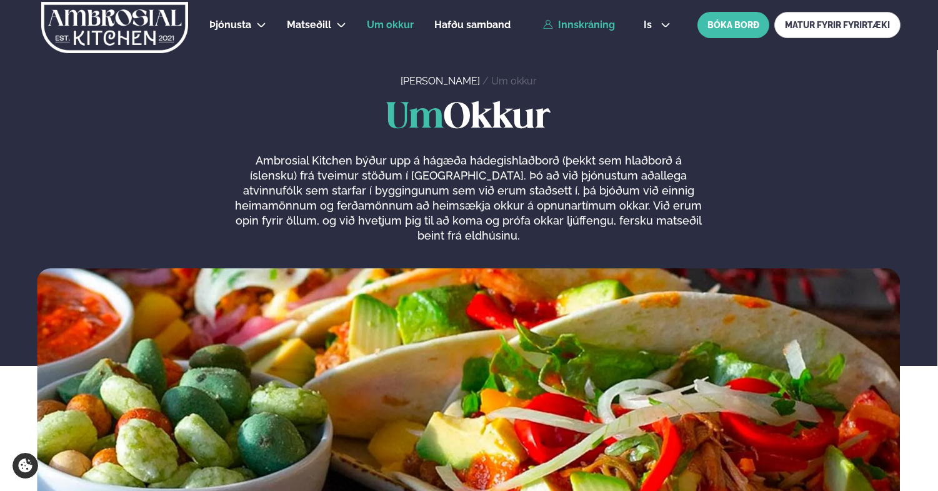
click at [604, 23] on link "Innskráning" at bounding box center [579, 24] width 72 height 11
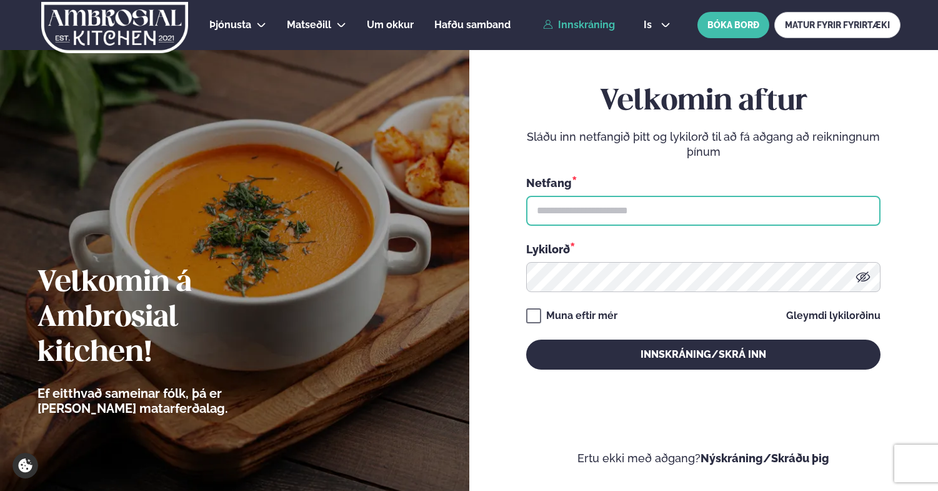
type input "**********"
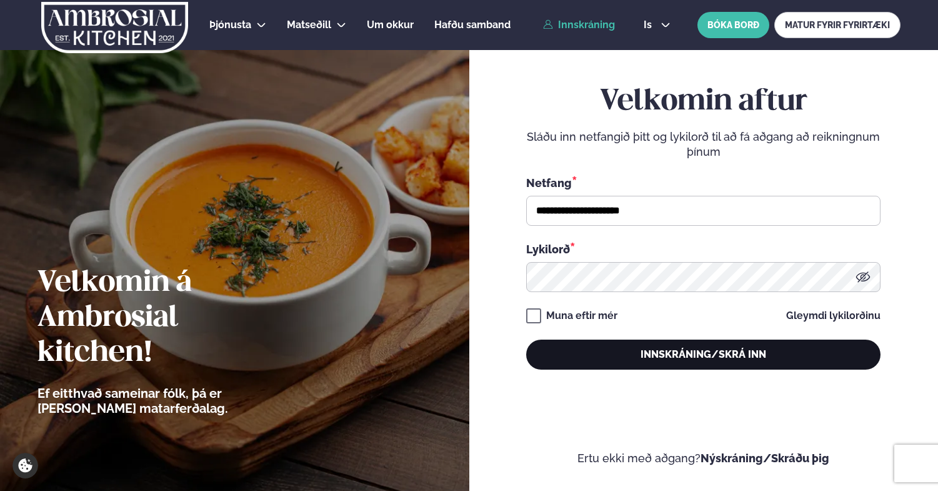
click at [620, 351] on button "Innskráning/Skrá inn" at bounding box center [703, 354] width 354 height 30
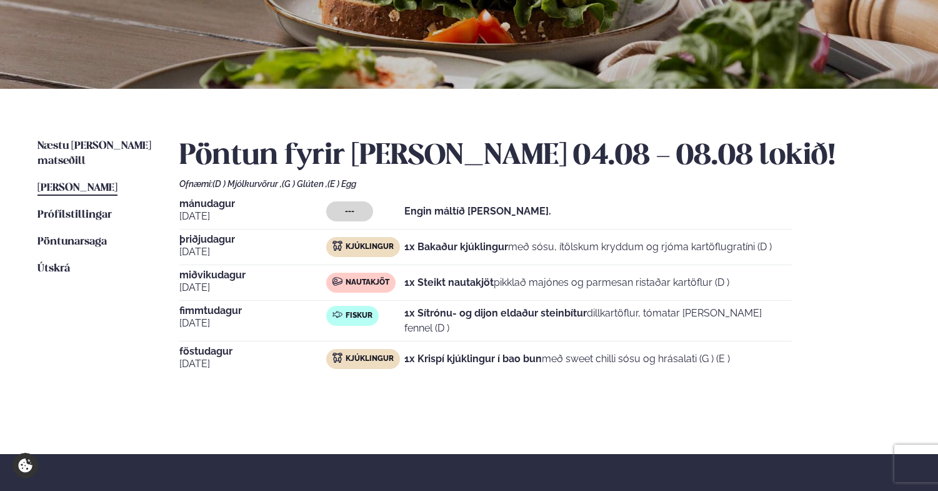
scroll to position [198, 0]
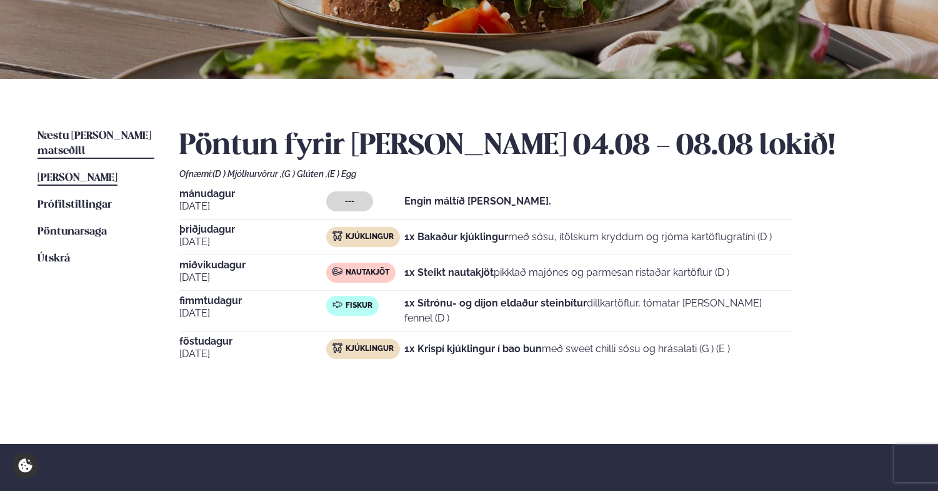
click at [100, 138] on span "Næstu [PERSON_NAME] matseðill" at bounding box center [95, 144] width 114 height 26
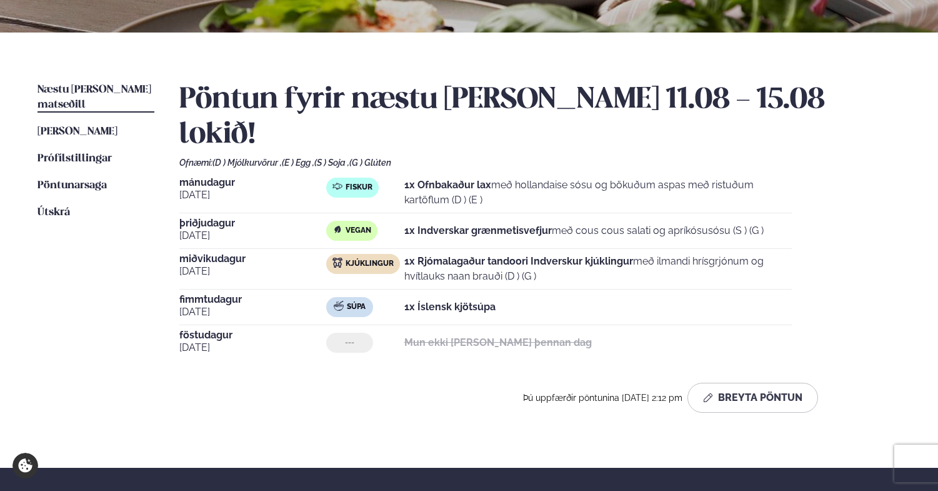
scroll to position [253, 0]
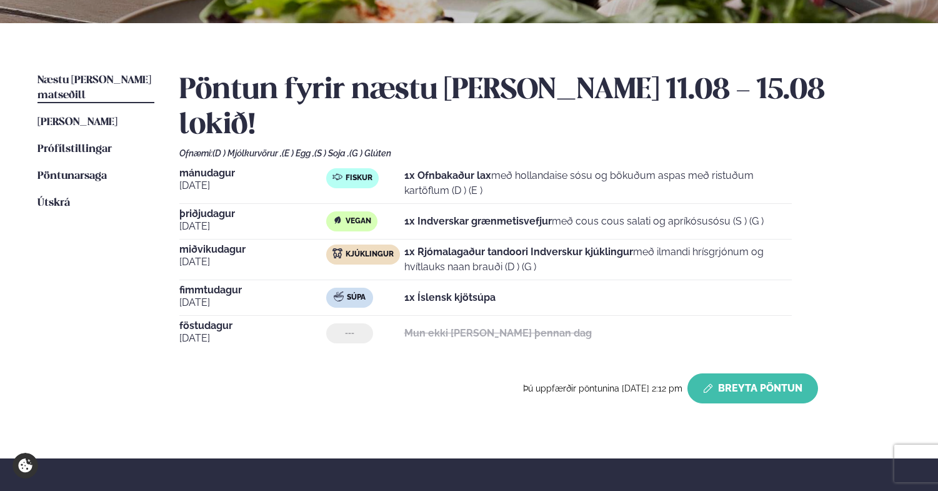
click at [747, 373] on button "Breyta Pöntun" at bounding box center [753, 388] width 131 height 30
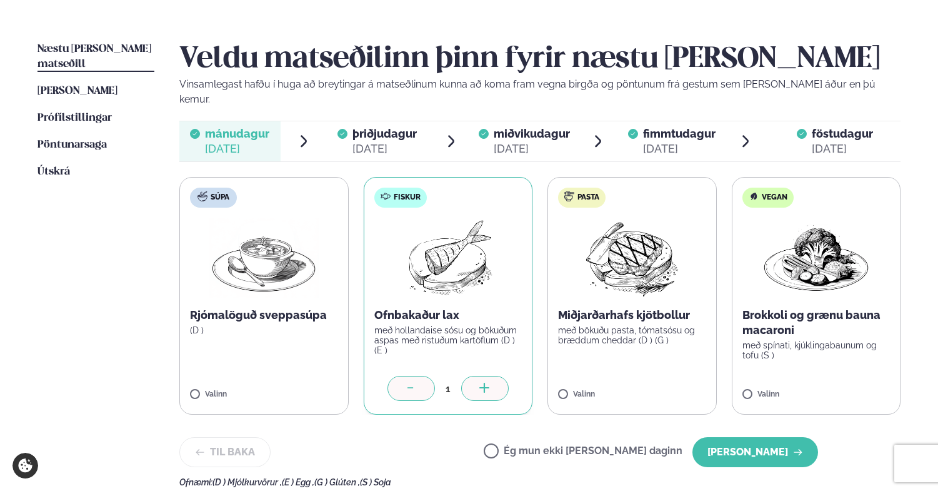
scroll to position [285, 0]
click at [535, 445] on label "Ég mun ekki [PERSON_NAME] daginn" at bounding box center [583, 451] width 199 height 13
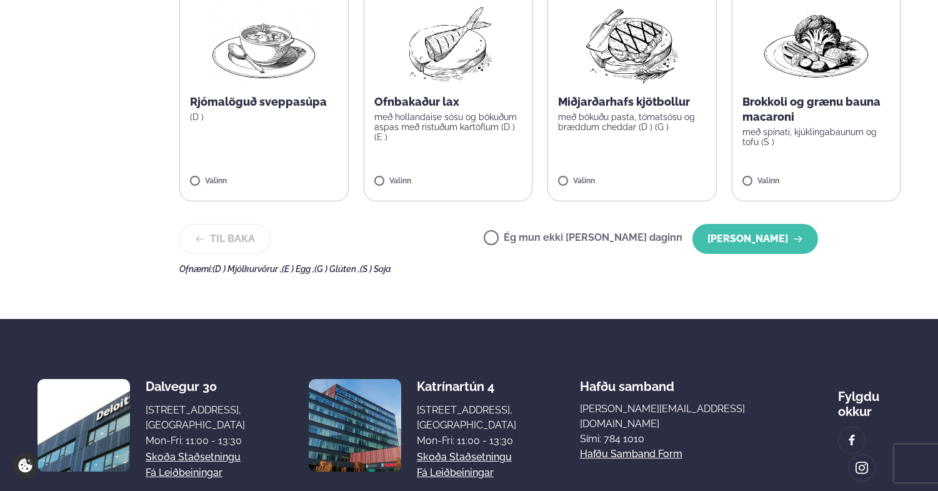
scroll to position [526, 0]
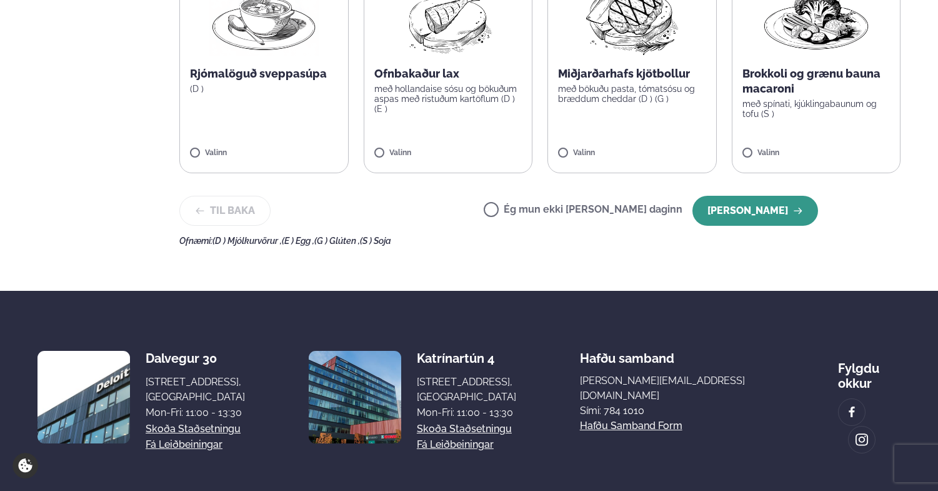
click at [765, 204] on button "[PERSON_NAME]" at bounding box center [756, 211] width 126 height 30
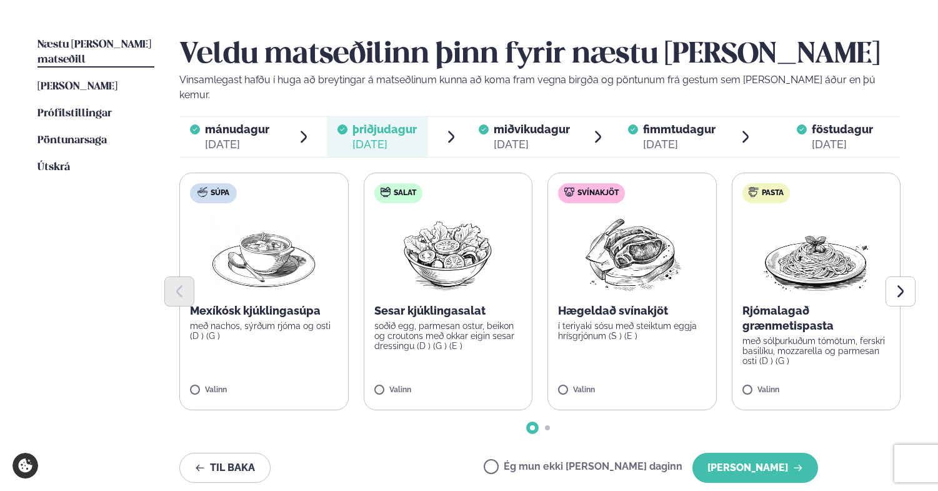
scroll to position [298, 0]
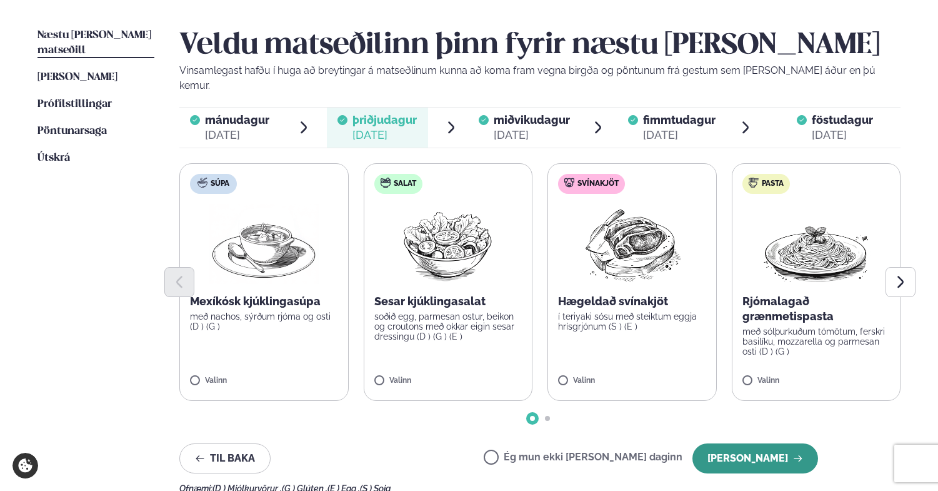
click at [749, 443] on button "[PERSON_NAME]" at bounding box center [756, 458] width 126 height 30
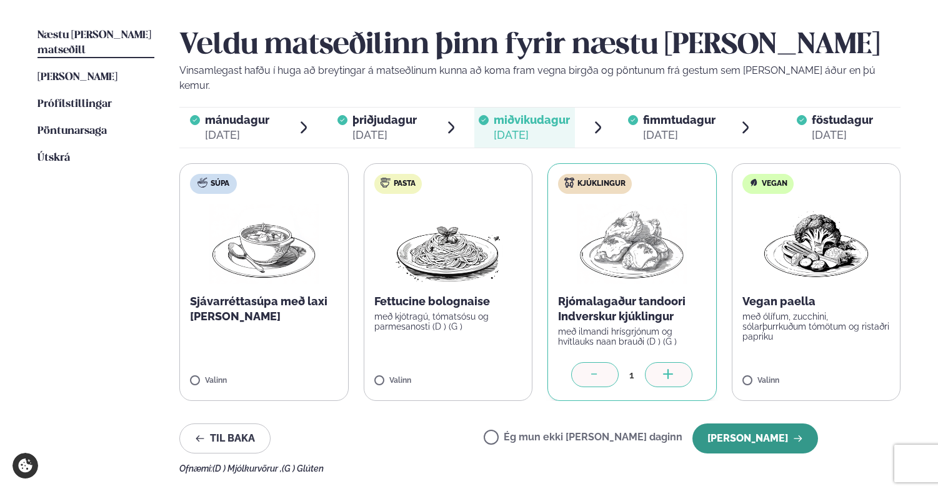
click at [749, 426] on button "[PERSON_NAME]" at bounding box center [756, 438] width 126 height 30
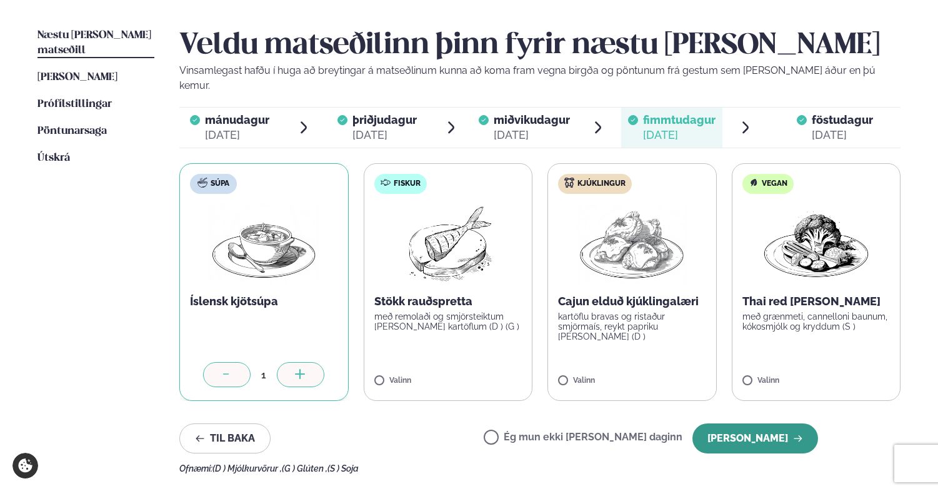
click at [748, 426] on button "[PERSON_NAME]" at bounding box center [756, 438] width 126 height 30
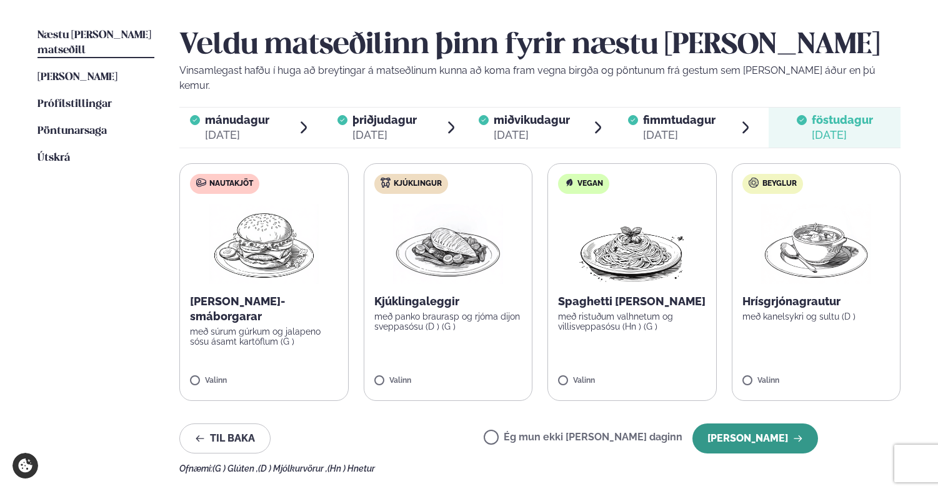
click at [748, 425] on button "[PERSON_NAME]" at bounding box center [756, 438] width 126 height 30
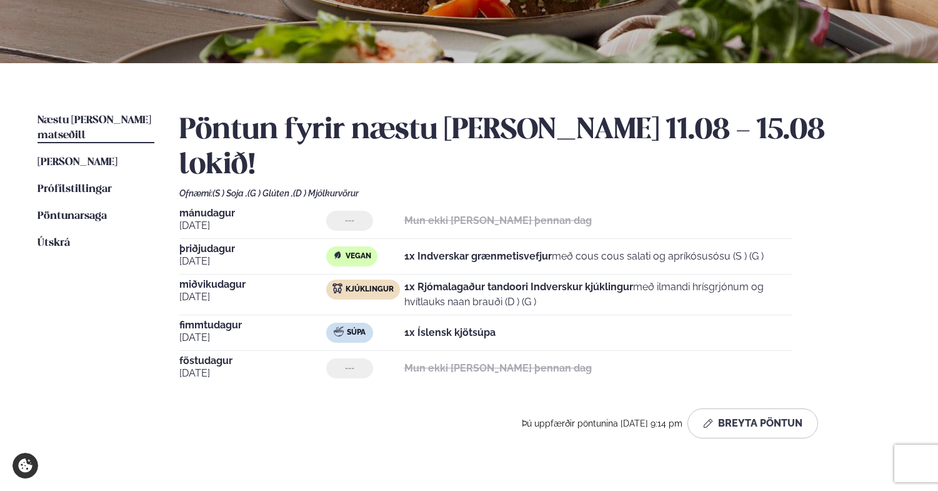
scroll to position [201, 0]
